Goal: Task Accomplishment & Management: Complete application form

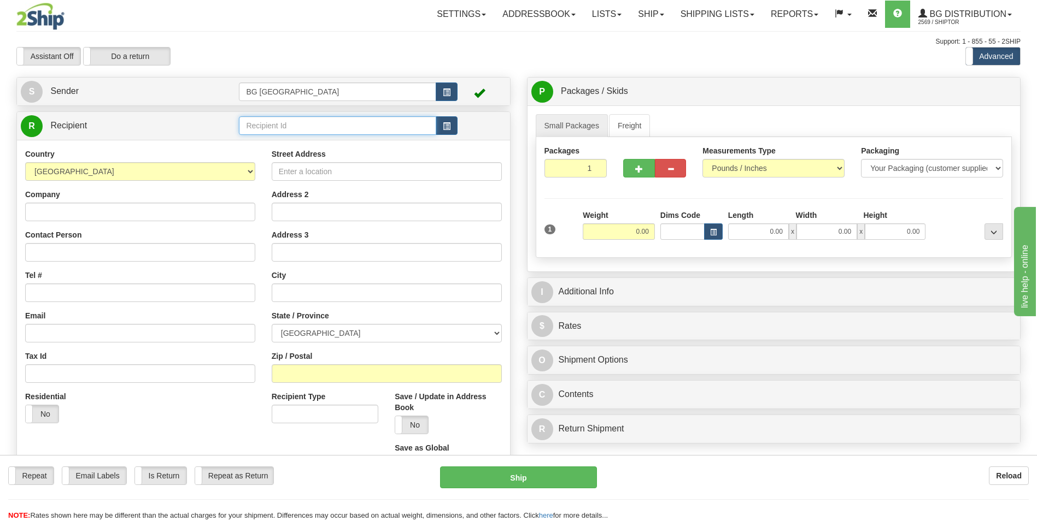
click at [301, 127] on input "text" at bounding box center [337, 125] width 197 height 19
type input "66040"
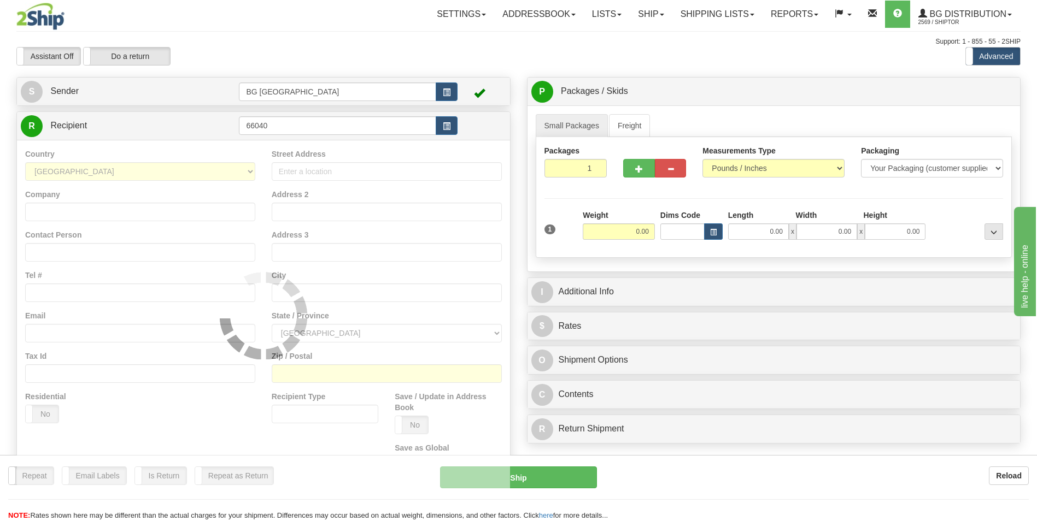
click at [285, 140] on div "Country AFGHANISTAN ALAND ISLANDS ALBANIA ALGERIA AMERICAN SAMOA ANDORRA ANGOLA…" at bounding box center [263, 315] width 493 height 351
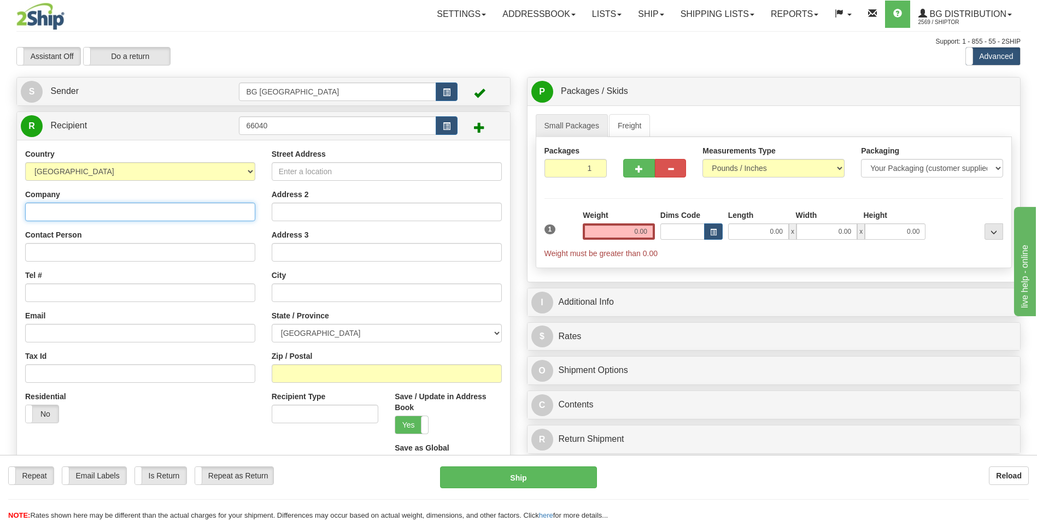
click at [162, 205] on input "Company" at bounding box center [140, 212] width 230 height 19
paste input "STRUCTURE WORKS CANADA INC"
type input "STRUCTURE WORKS CANADA INC"
click at [329, 175] on input "Street Address" at bounding box center [387, 171] width 230 height 19
paste input "7290 Torbram Road"
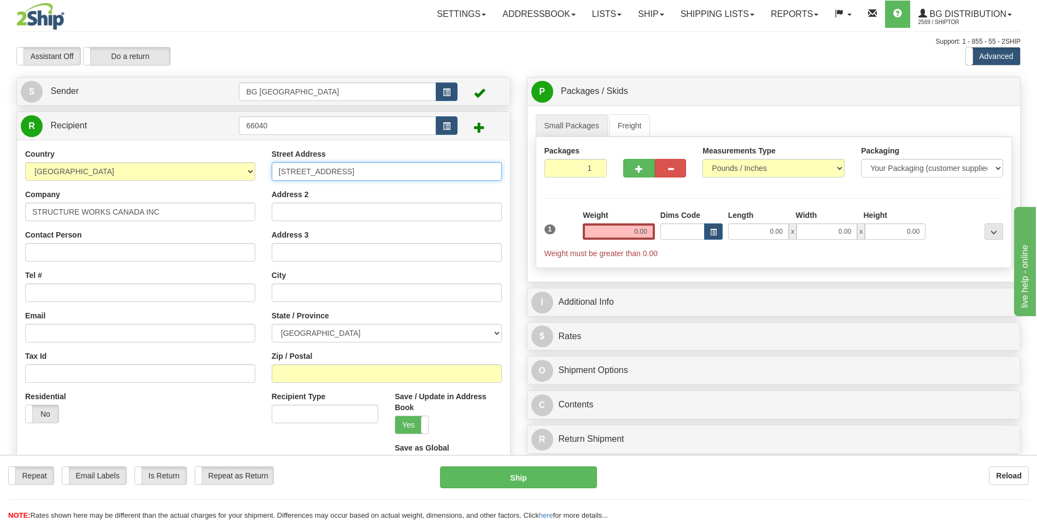
type input "7290 Torbram Road"
click at [292, 293] on input "text" at bounding box center [387, 293] width 230 height 19
paste input "Mississauga"
type input "Mississauga"
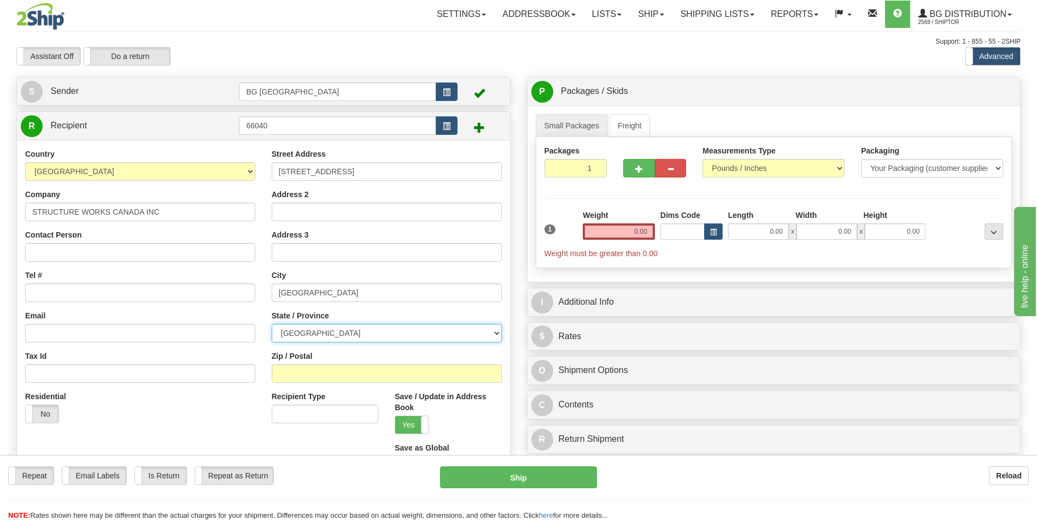
click at [302, 329] on select "ALBERTA BRITISH COLUMBIA MANITOBA NEW BRUNSWICK NEWFOUNDLAND NOVA SCOTIA NUNAVU…" at bounding box center [387, 333] width 230 height 19
select select "ON"
click at [272, 324] on select "ALBERTA BRITISH COLUMBIA MANITOBA NEW BRUNSWICK NEWFOUNDLAND NOVA SCOTIA NUNAVU…" at bounding box center [387, 333] width 230 height 19
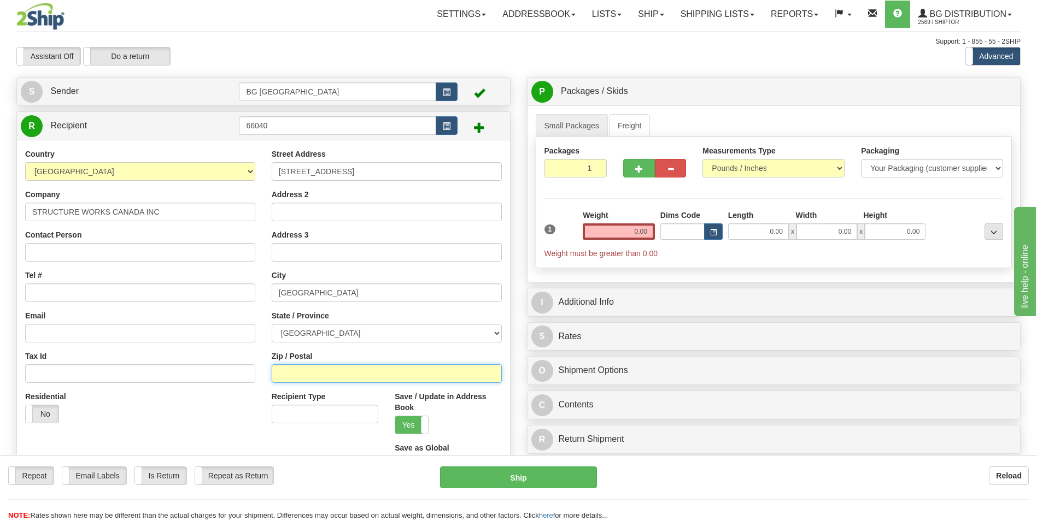
click at [299, 371] on input "Zip / Postal" at bounding box center [387, 373] width 230 height 19
paste input "L4T 3Y8"
type input "L4T 3Y8"
click at [39, 290] on input "Tel #" at bounding box center [140, 293] width 230 height 19
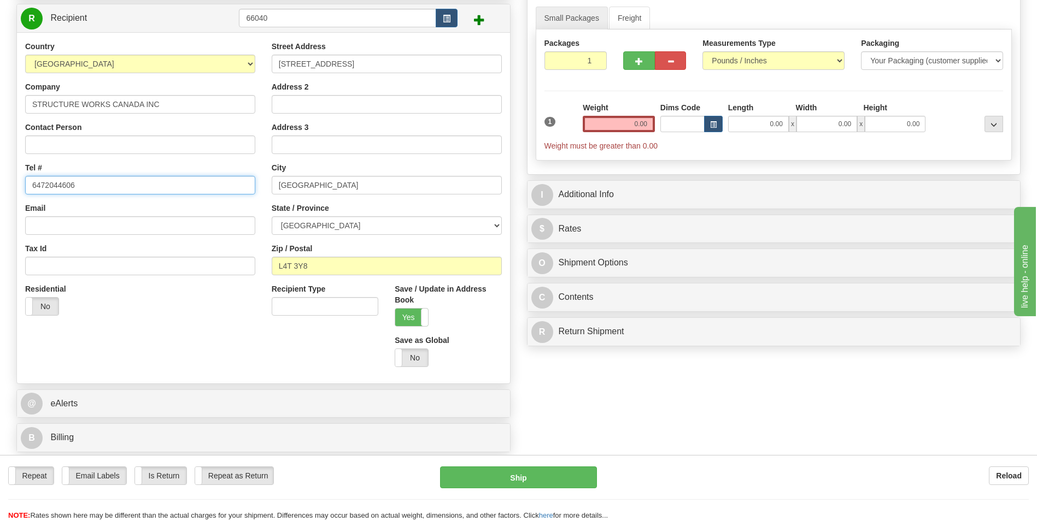
scroll to position [109, 0]
type input "6472044606"
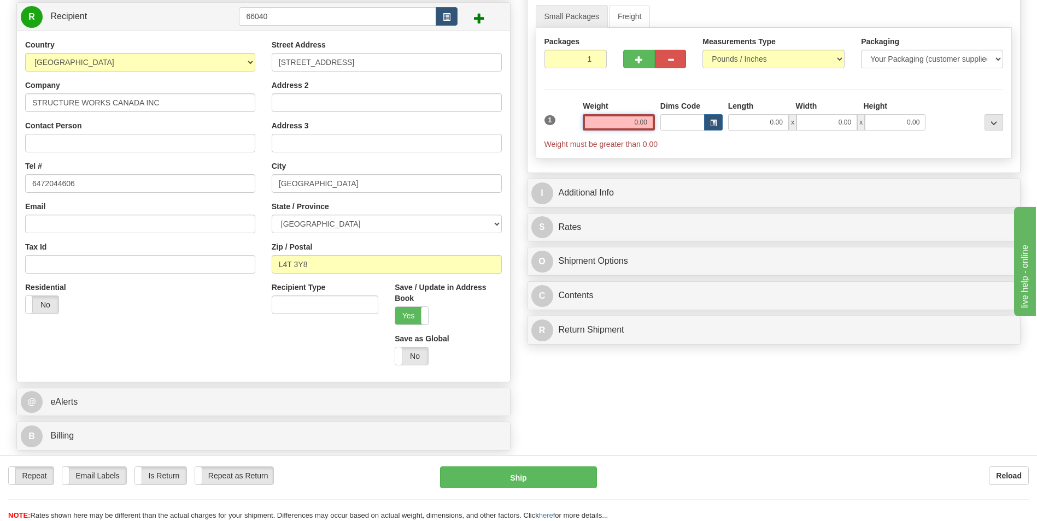
click at [594, 123] on input "0.00" at bounding box center [619, 122] width 72 height 16
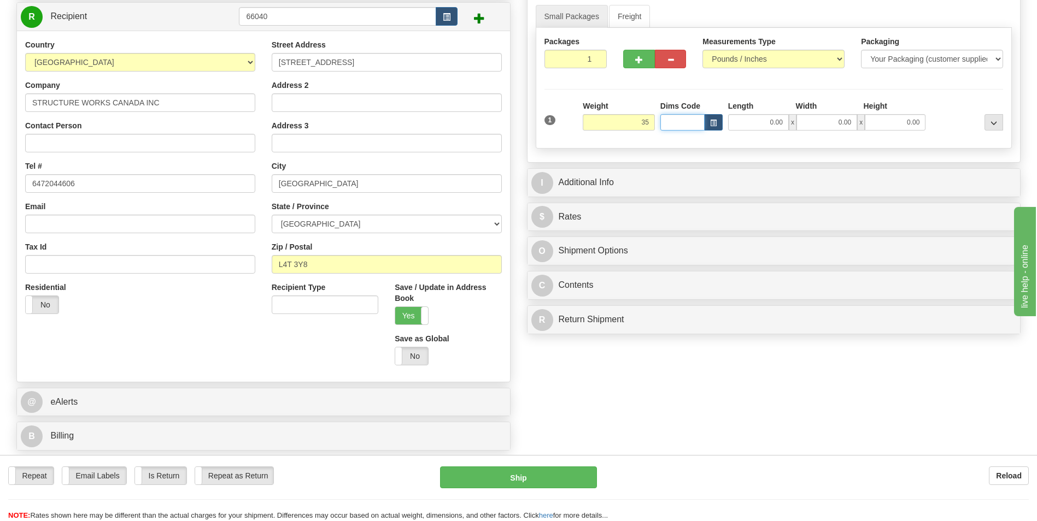
type input "35.00"
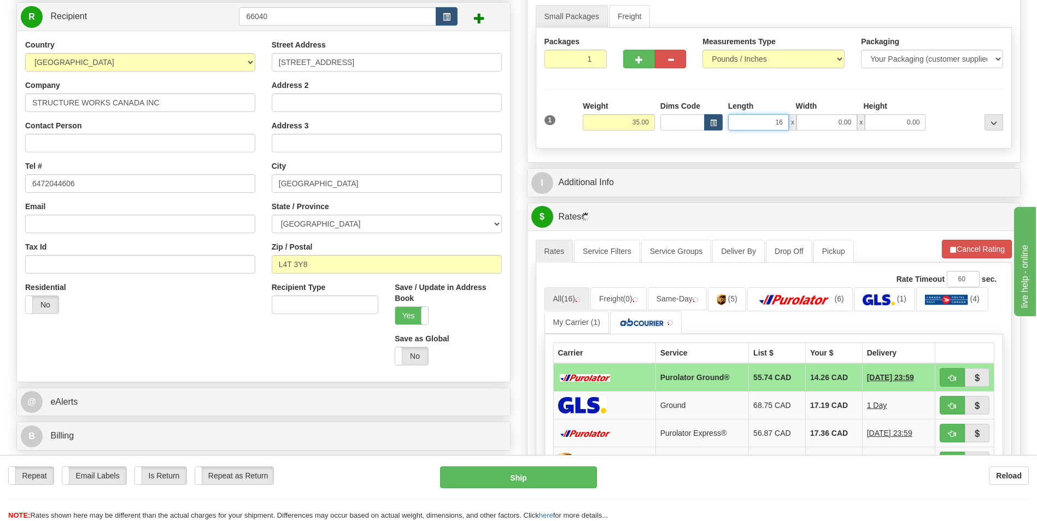
type input "16.00"
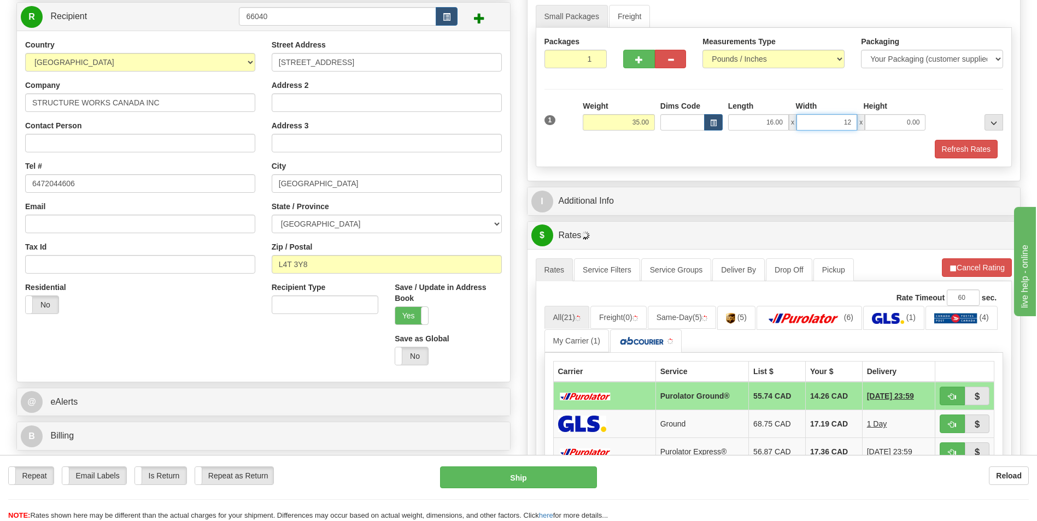
type input "12.00"
type input "10.00"
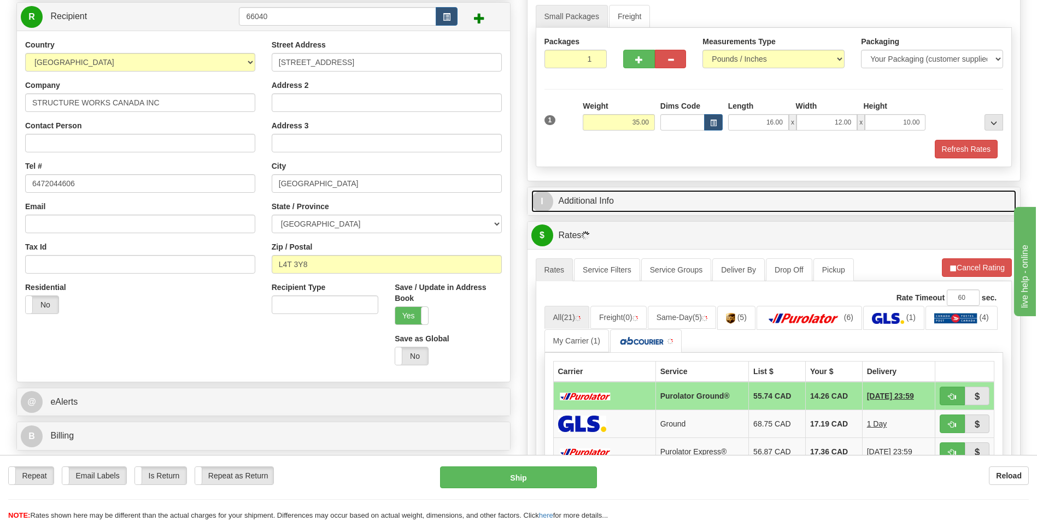
click at [582, 190] on link "I Additional Info" at bounding box center [773, 201] width 485 height 22
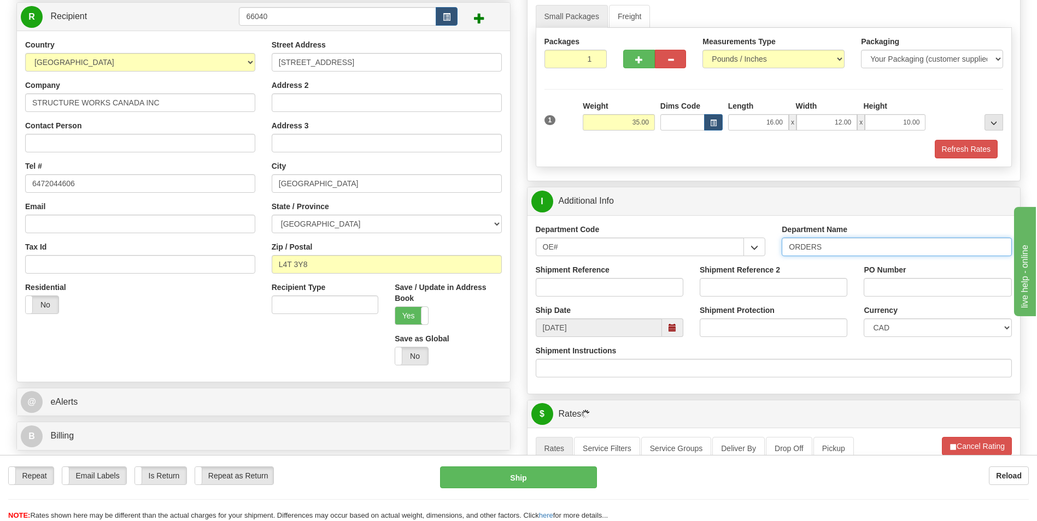
click at [854, 250] on input "ORDERS" at bounding box center [896, 247] width 230 height 19
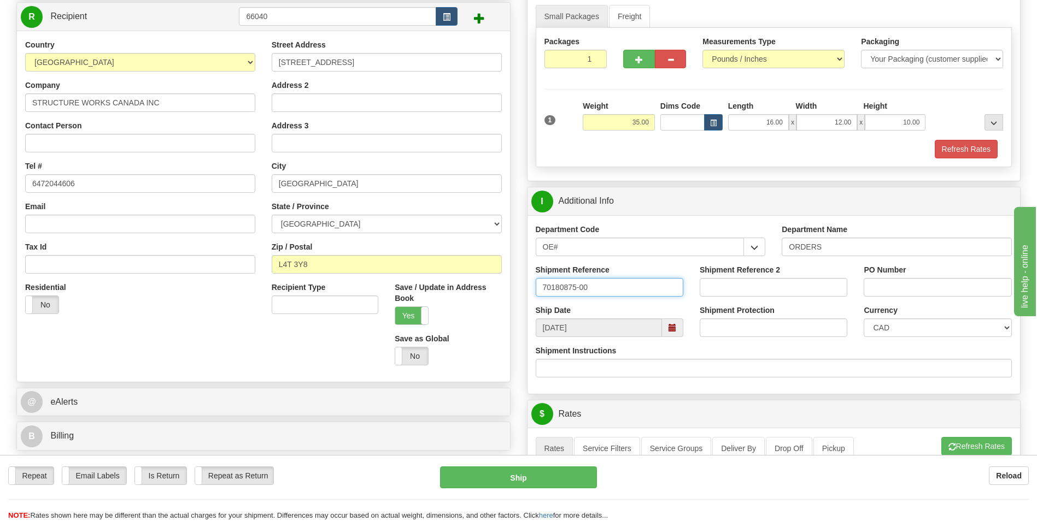
type input "70180875-00"
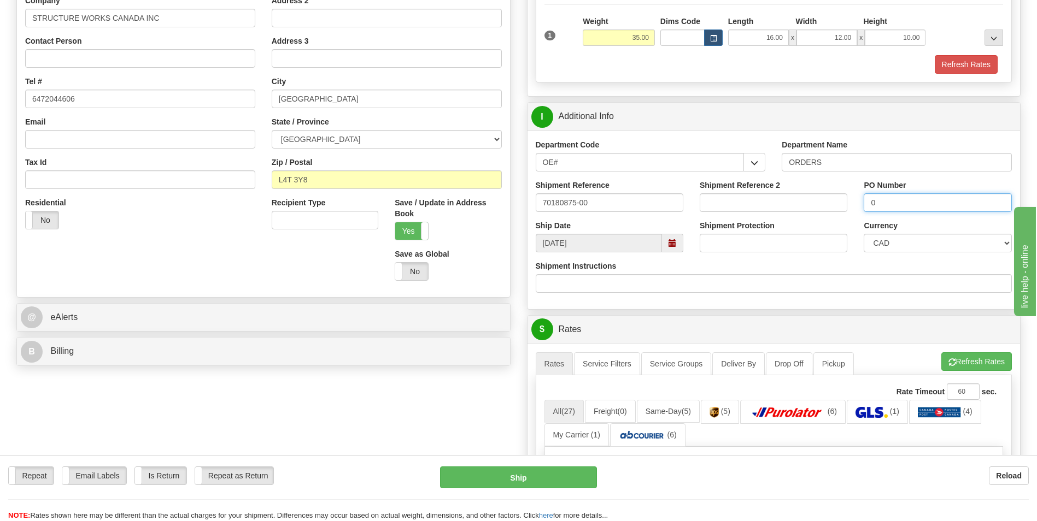
scroll to position [328, 0]
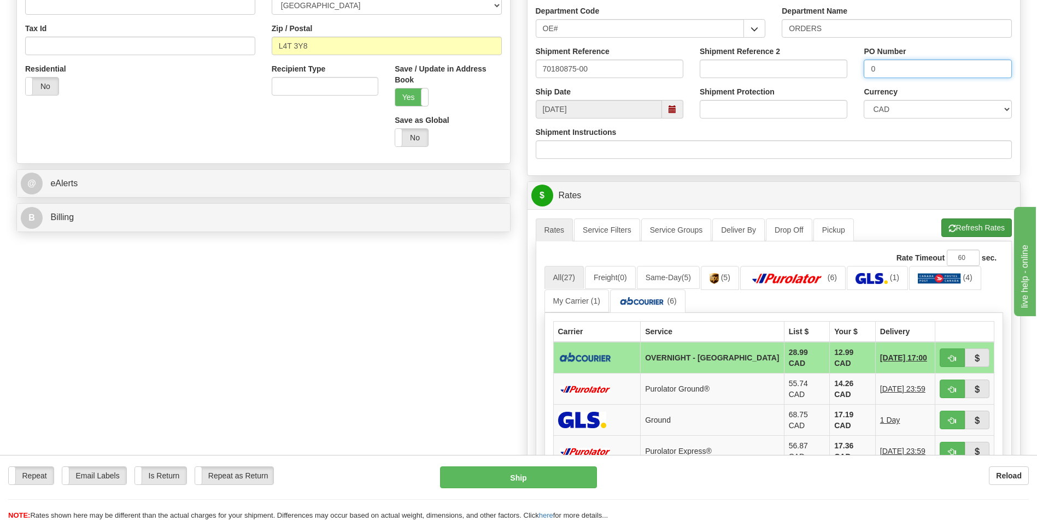
type input "0"
click at [958, 232] on button "Refresh Rates" at bounding box center [976, 228] width 70 height 19
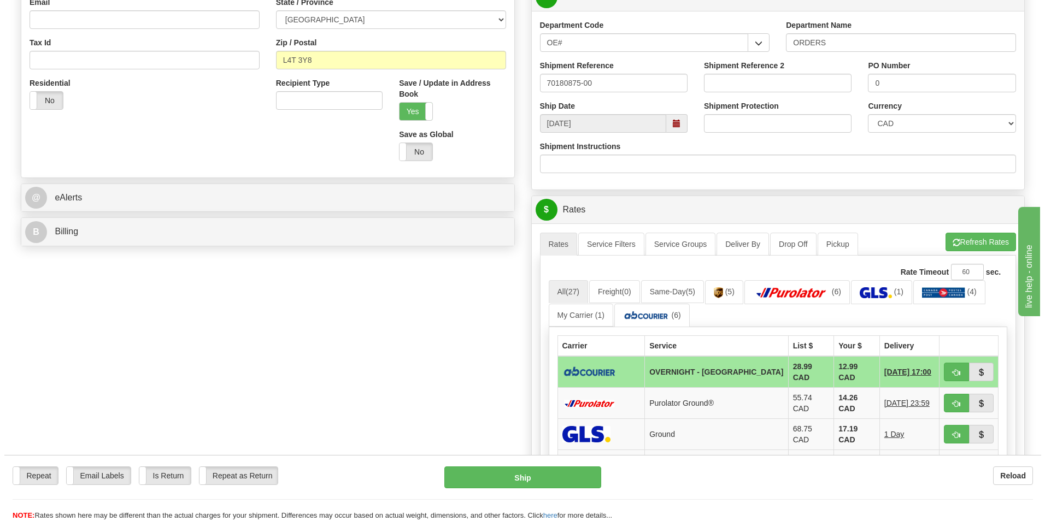
scroll to position [383, 0]
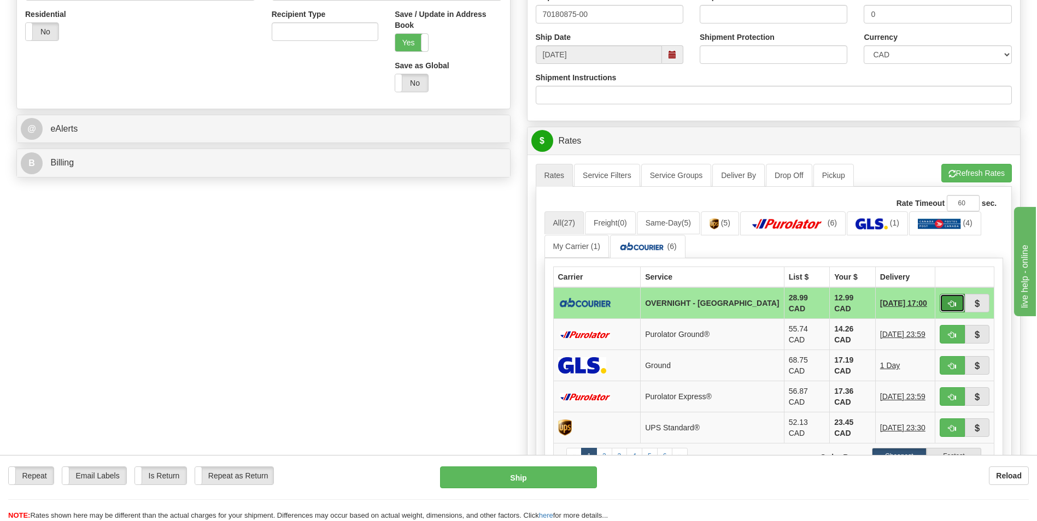
click at [944, 304] on button "button" at bounding box center [951, 303] width 25 height 19
type input "4"
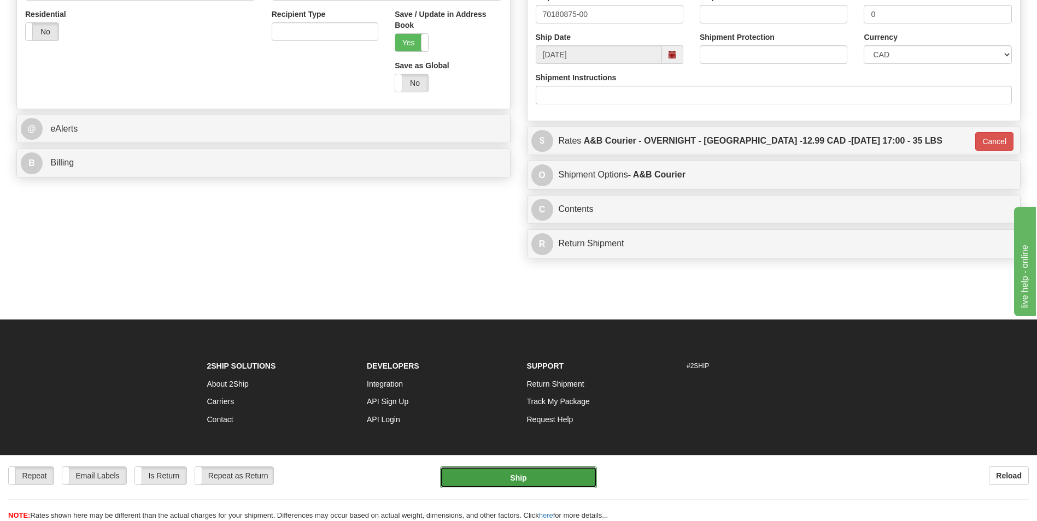
click at [535, 469] on button "Ship" at bounding box center [518, 478] width 156 height 22
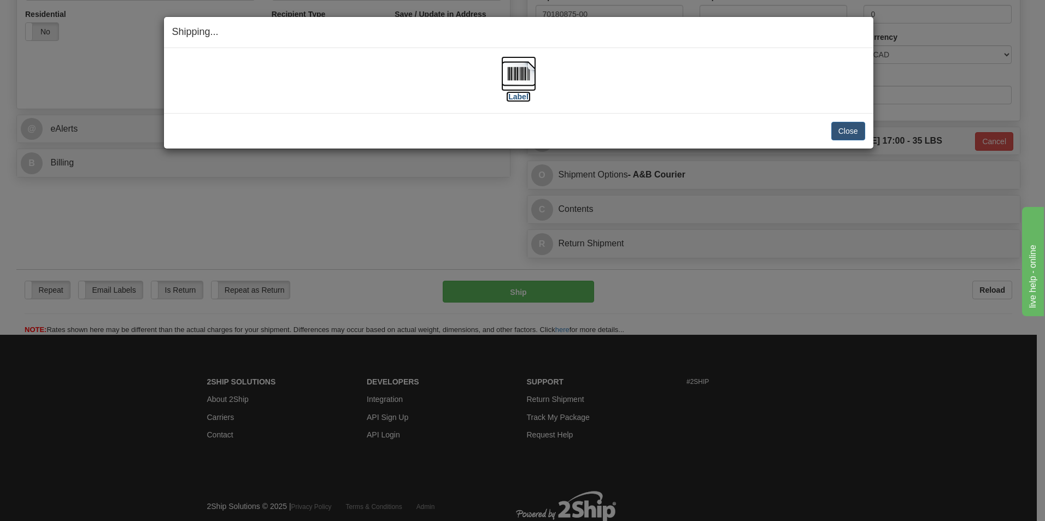
click at [527, 80] on img at bounding box center [518, 73] width 35 height 35
click at [849, 132] on button "Close" at bounding box center [848, 131] width 34 height 19
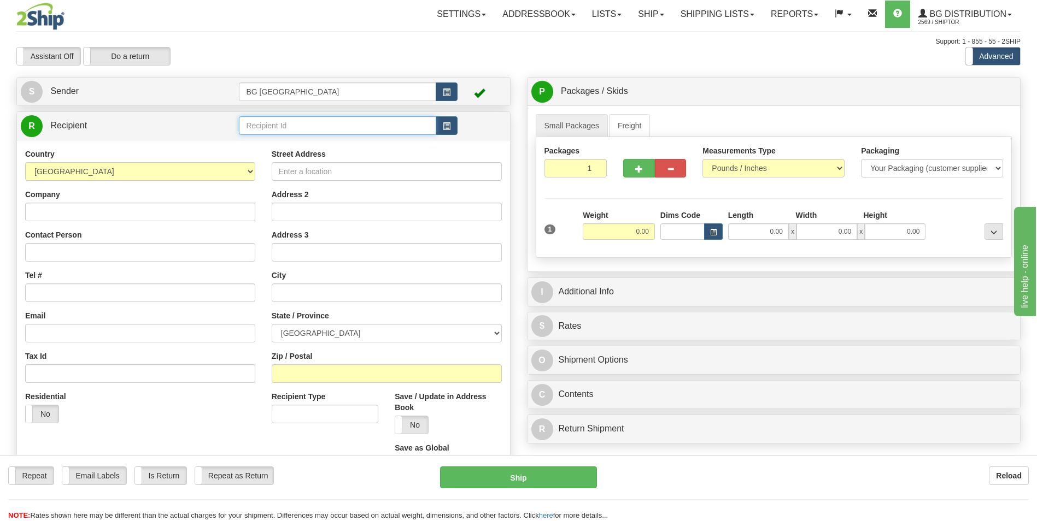
click at [286, 125] on input "text" at bounding box center [337, 125] width 197 height 19
click at [264, 143] on div "60181" at bounding box center [335, 142] width 185 height 11
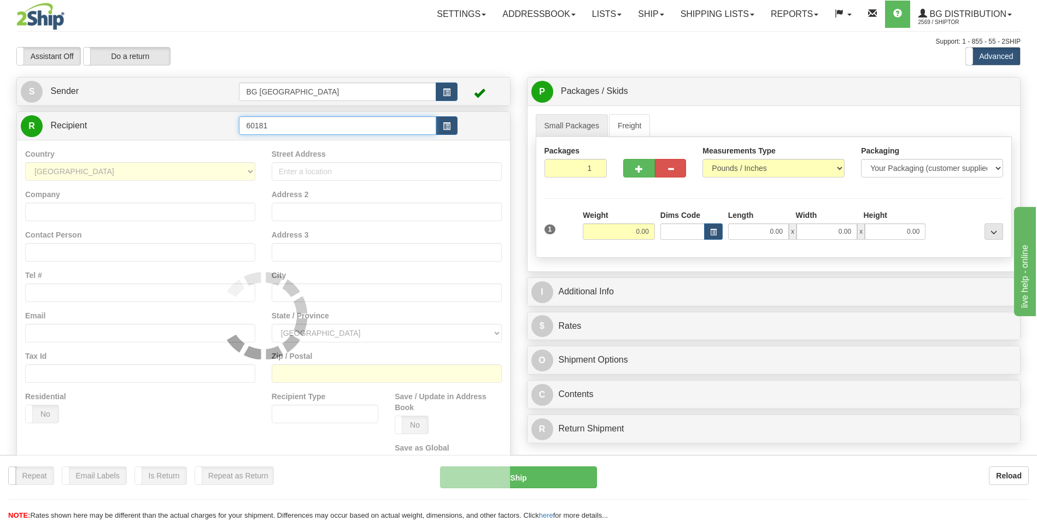
type input "60181"
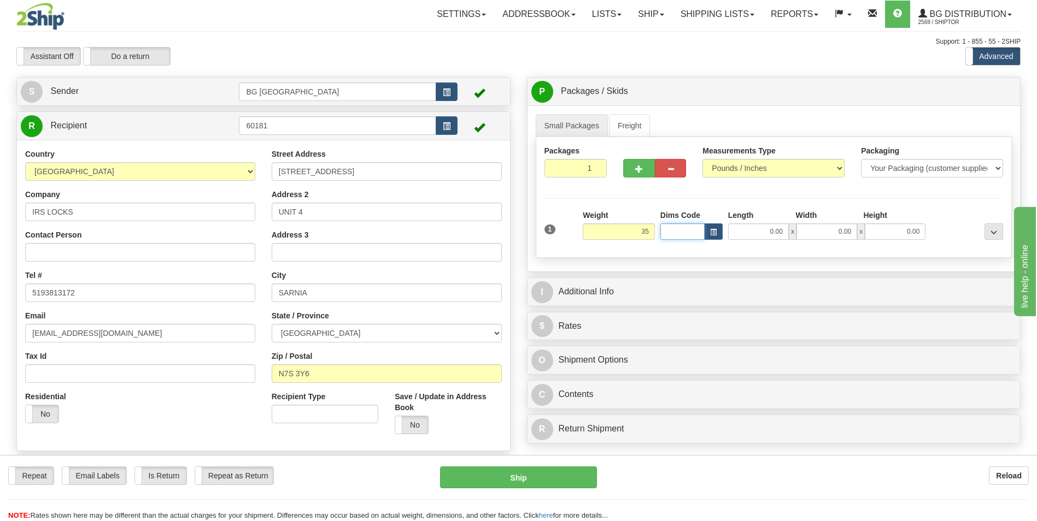
type input "35.00"
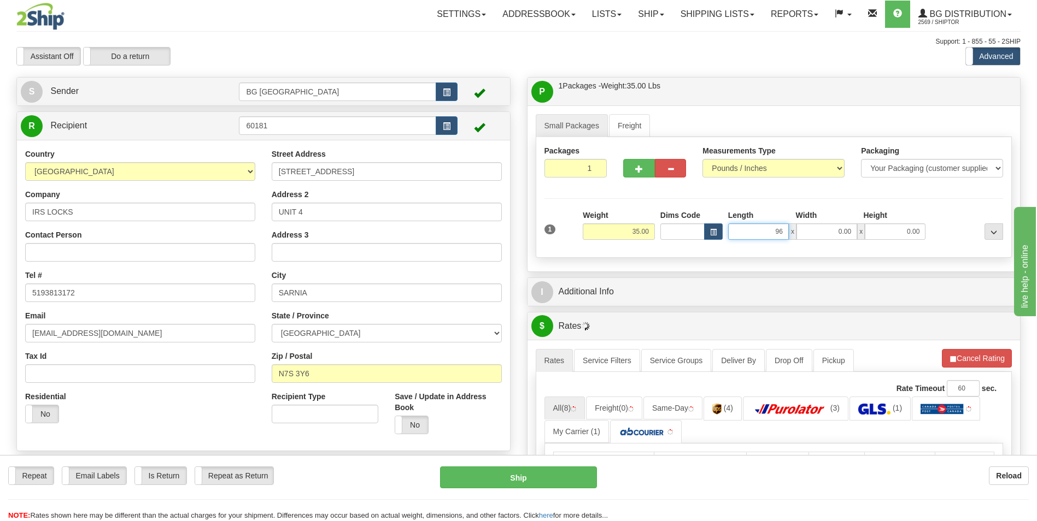
type input "96.00"
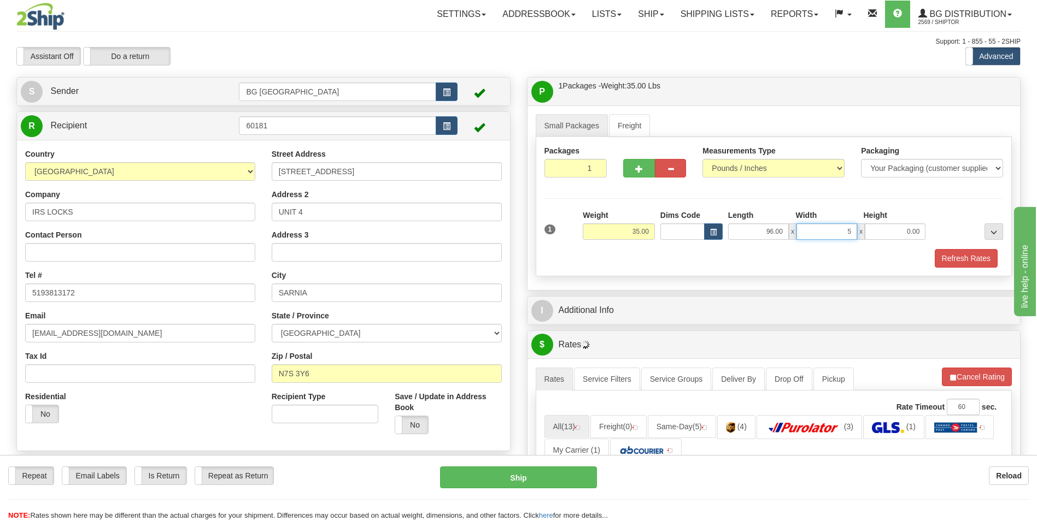
type input "5.00"
type input "4.00"
click at [631, 159] on button "button" at bounding box center [638, 168] width 31 height 19
type input "2"
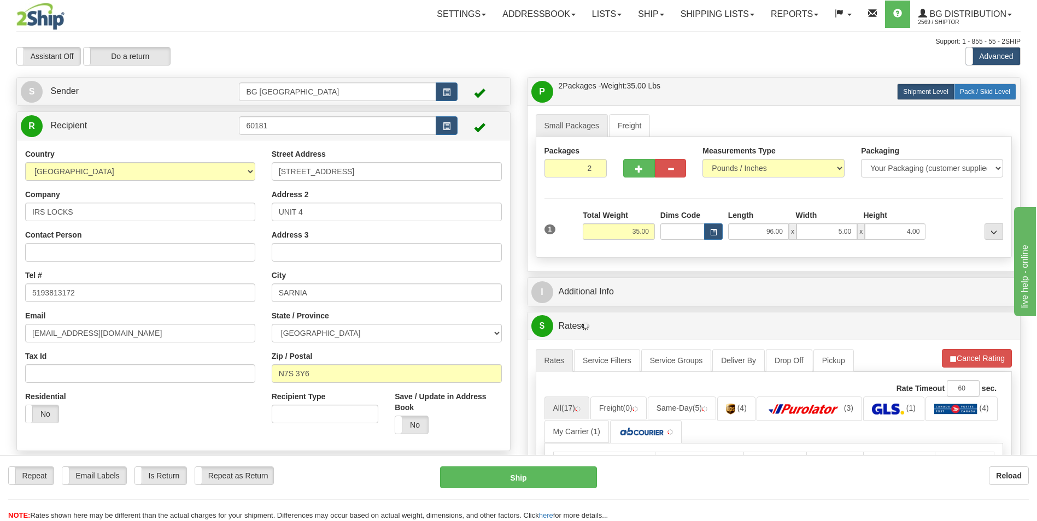
click at [977, 99] on label "Pack / Skid Level Pack.." at bounding box center [985, 92] width 62 height 16
radio input "true"
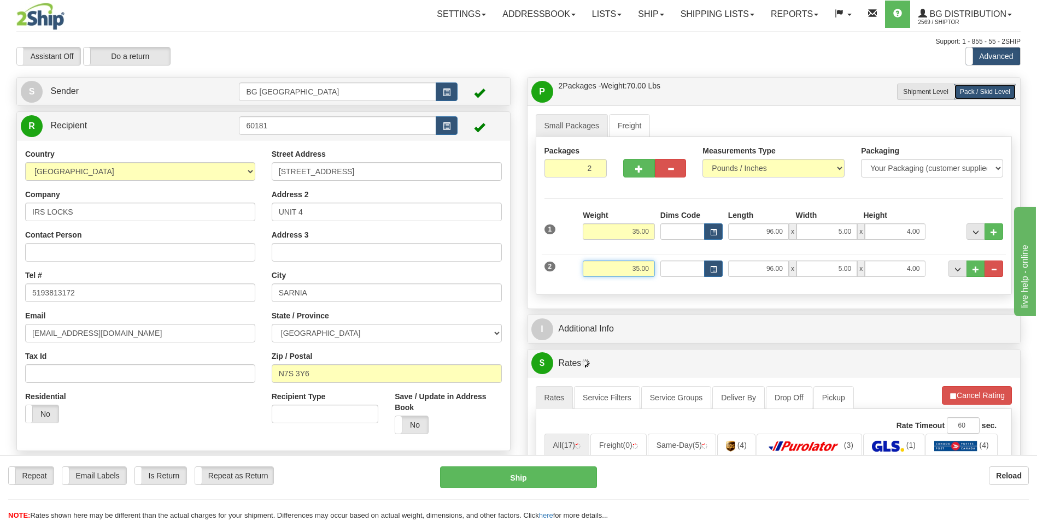
click at [633, 271] on input "35.00" at bounding box center [619, 269] width 72 height 16
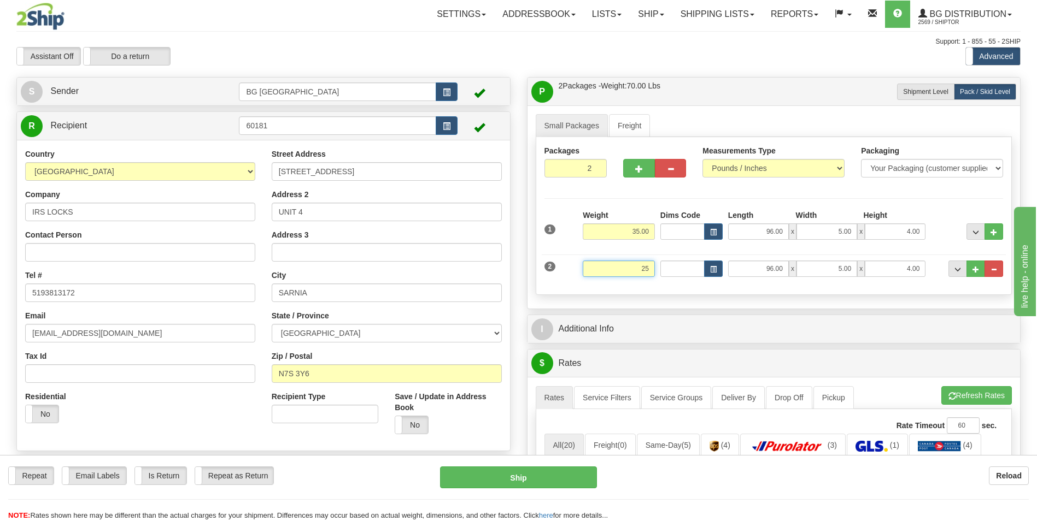
type input "25.00"
type input "88.00"
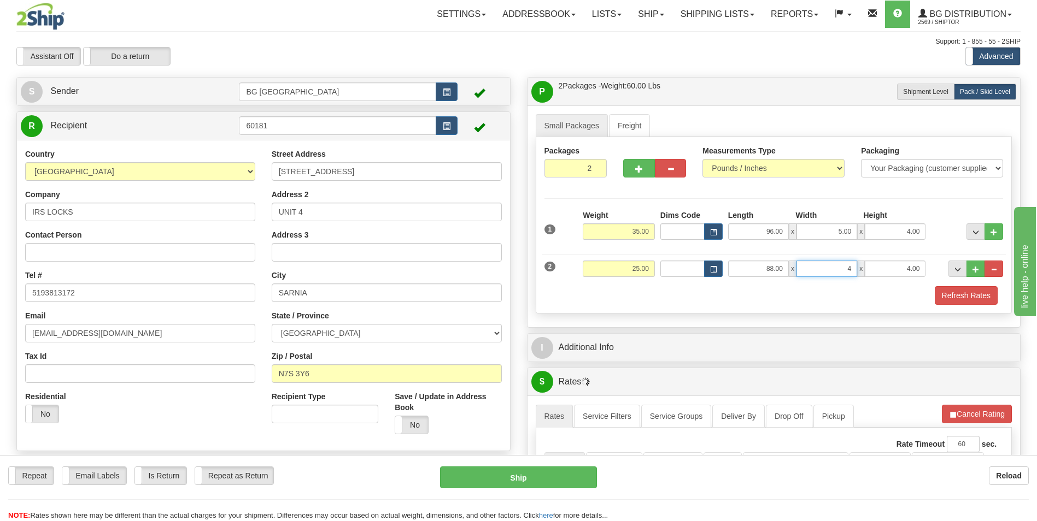
type input "4.00"
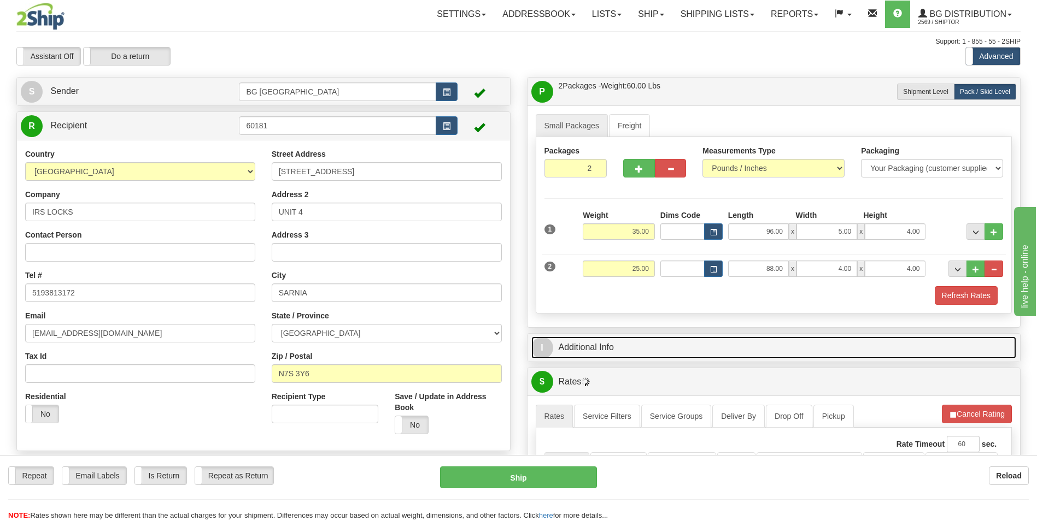
click at [607, 344] on link "I Additional Info" at bounding box center [773, 348] width 485 height 22
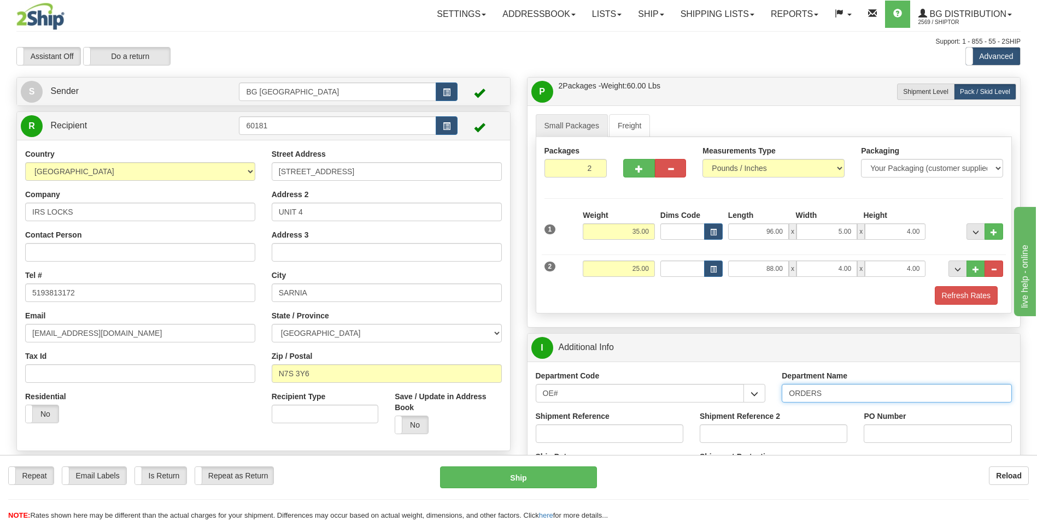
click at [840, 397] on input "ORDERS" at bounding box center [896, 393] width 230 height 19
type input "70183600-00"
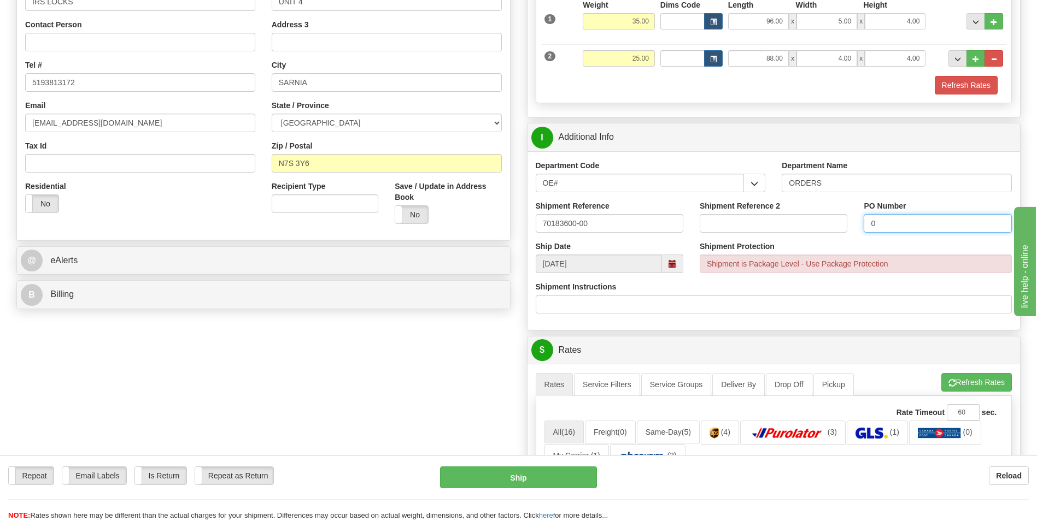
scroll to position [219, 0]
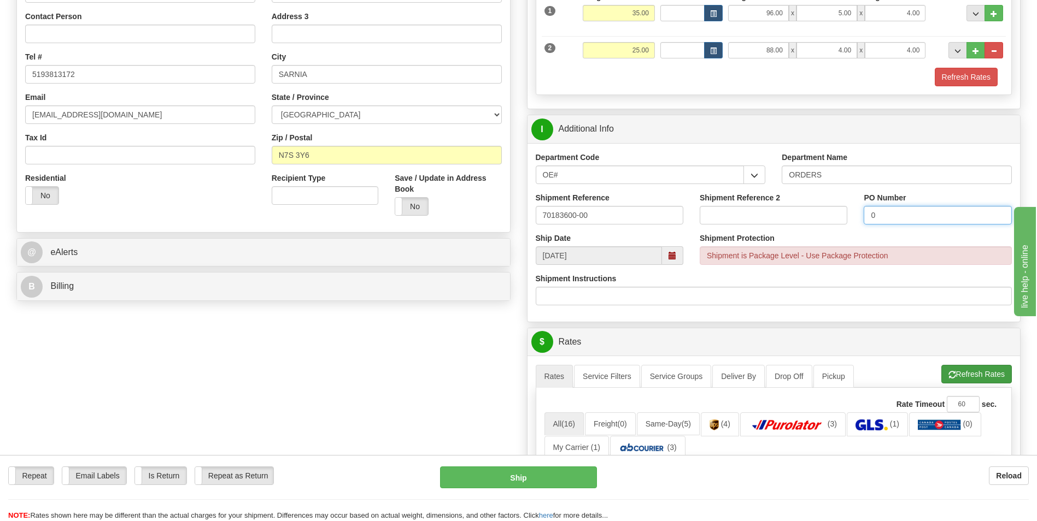
type input "0"
click at [959, 374] on button "Refresh Rates" at bounding box center [976, 374] width 70 height 19
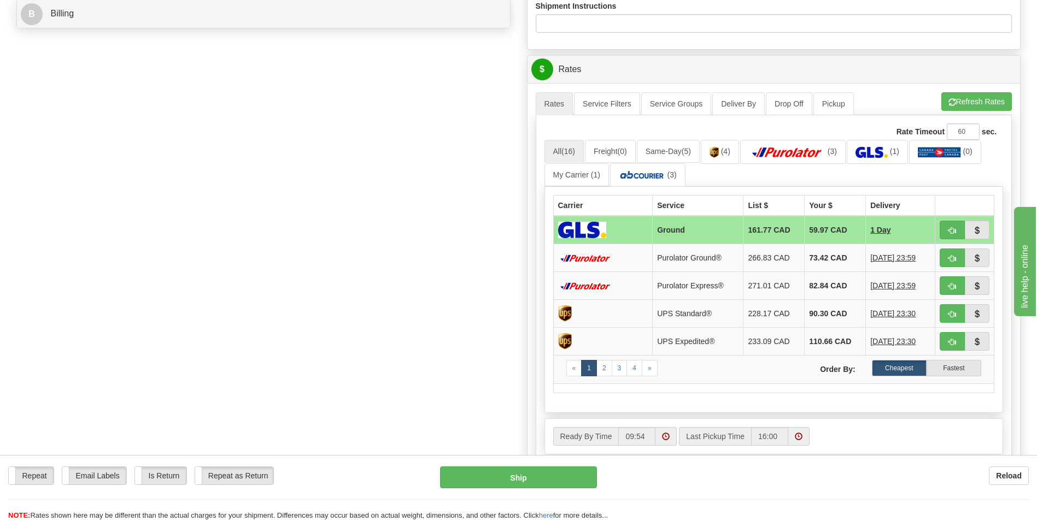
scroll to position [492, 0]
click at [847, 258] on td "73.42 CAD" at bounding box center [834, 258] width 61 height 28
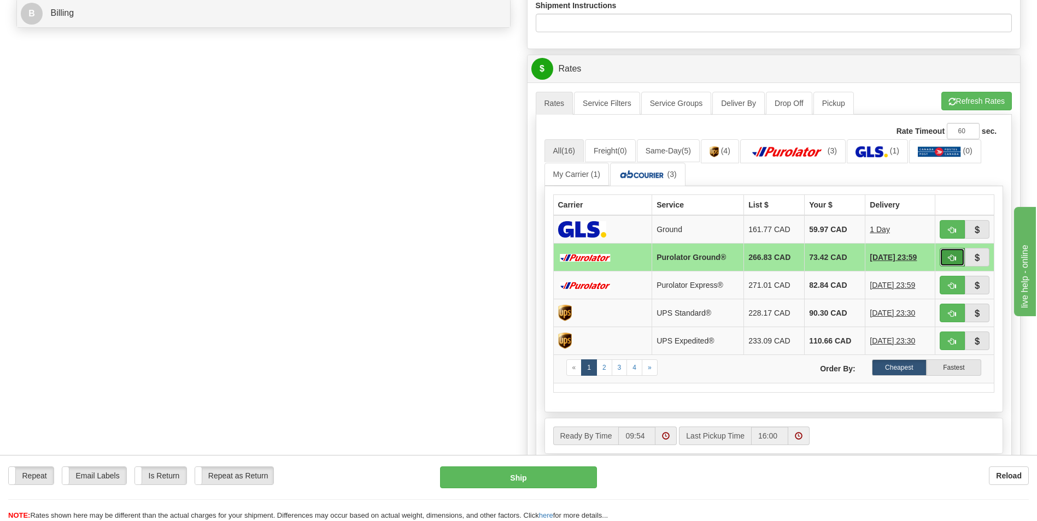
click at [941, 262] on button "button" at bounding box center [951, 257] width 25 height 19
type input "260"
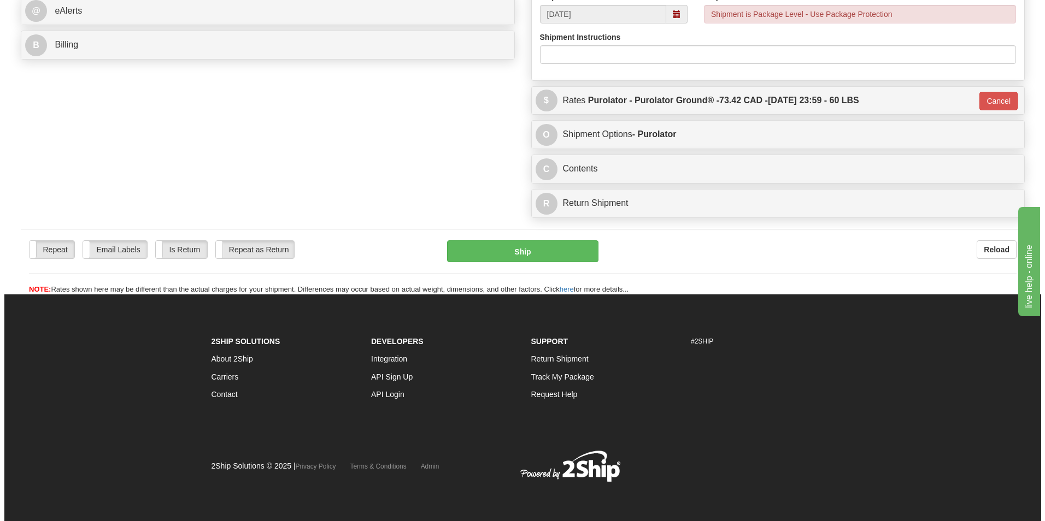
scroll to position [460, 0]
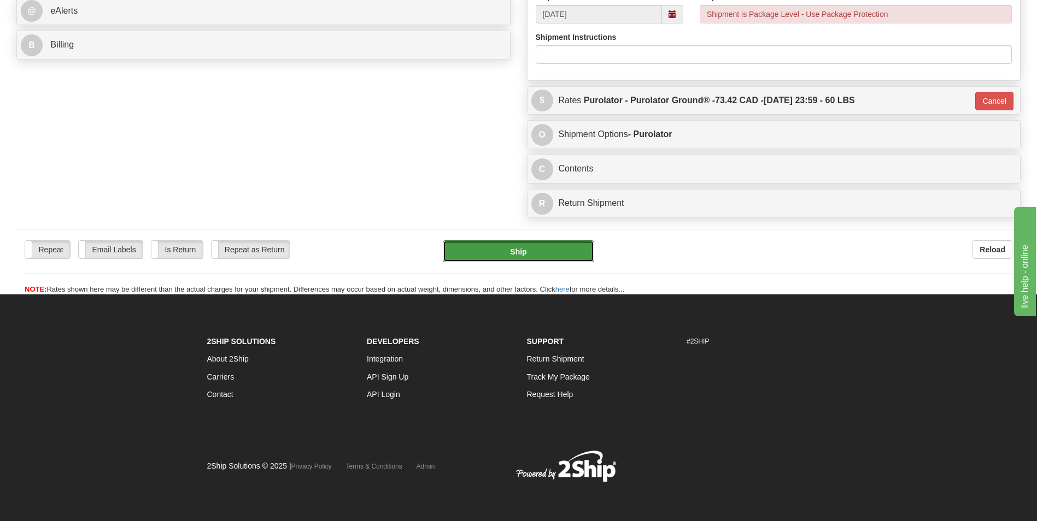
click at [527, 254] on button "Ship" at bounding box center [518, 251] width 151 height 22
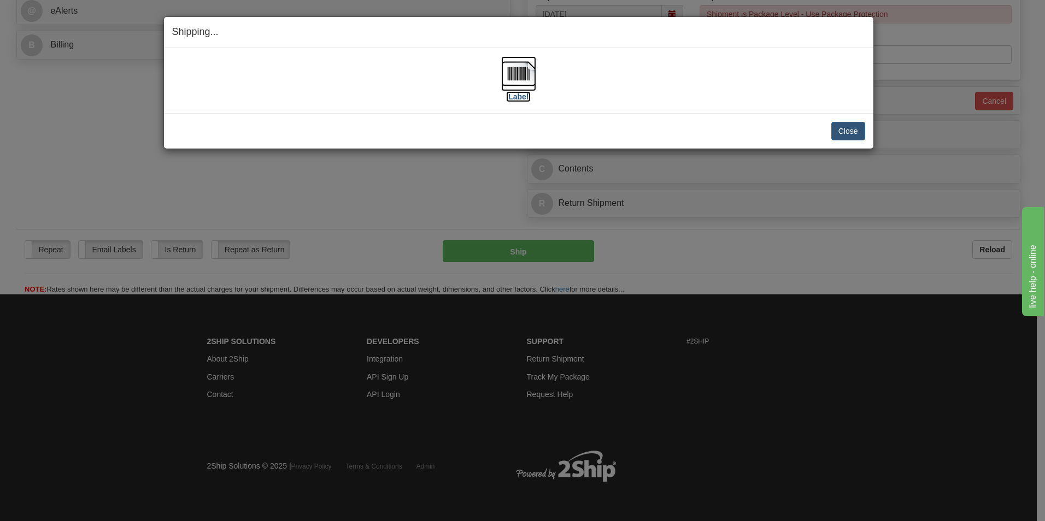
click at [505, 68] on img at bounding box center [518, 73] width 35 height 35
click at [845, 128] on button "Close" at bounding box center [848, 131] width 34 height 19
